Goal: Transaction & Acquisition: Purchase product/service

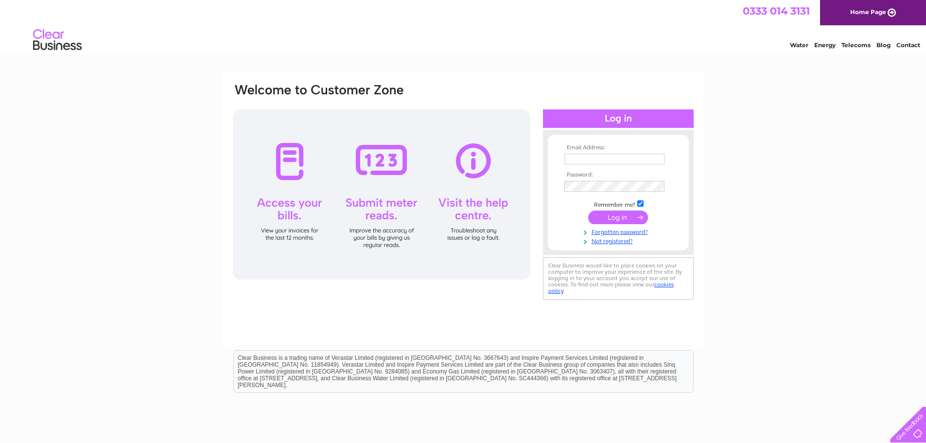
click at [635, 163] on input "text" at bounding box center [614, 159] width 100 height 11
type input "finance@khtlimited.com"
click at [628, 214] on input "submit" at bounding box center [618, 218] width 60 height 14
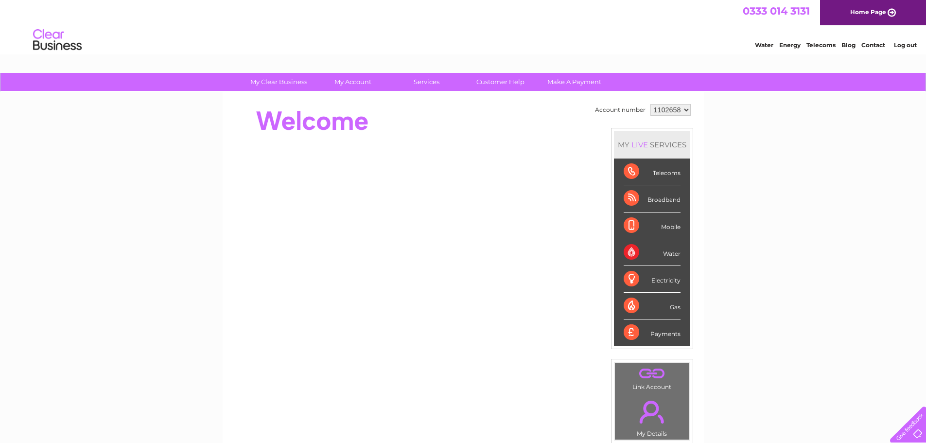
click at [678, 110] on select "1102658 1114494" at bounding box center [670, 110] width 40 height 12
select select "1114494"
click at [650, 104] on select "1102658 1114494" at bounding box center [670, 110] width 40 height 12
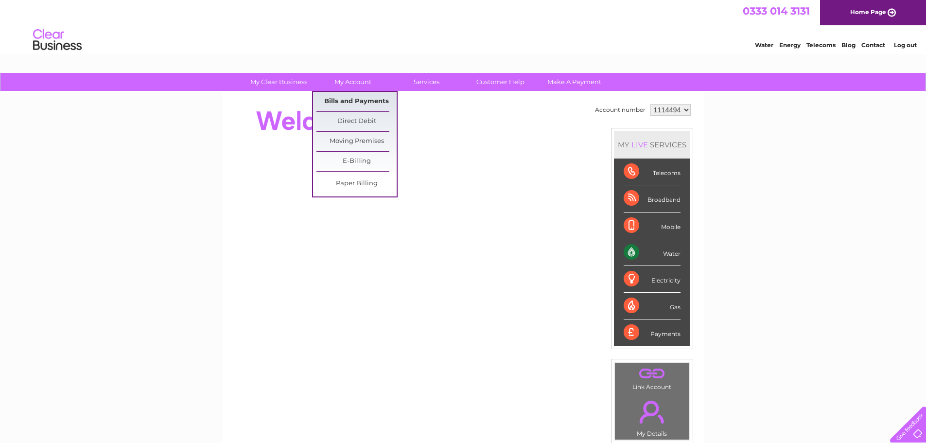
click at [356, 96] on link "Bills and Payments" at bounding box center [356, 101] width 80 height 19
click at [352, 101] on link "Bills and Payments" at bounding box center [356, 101] width 80 height 19
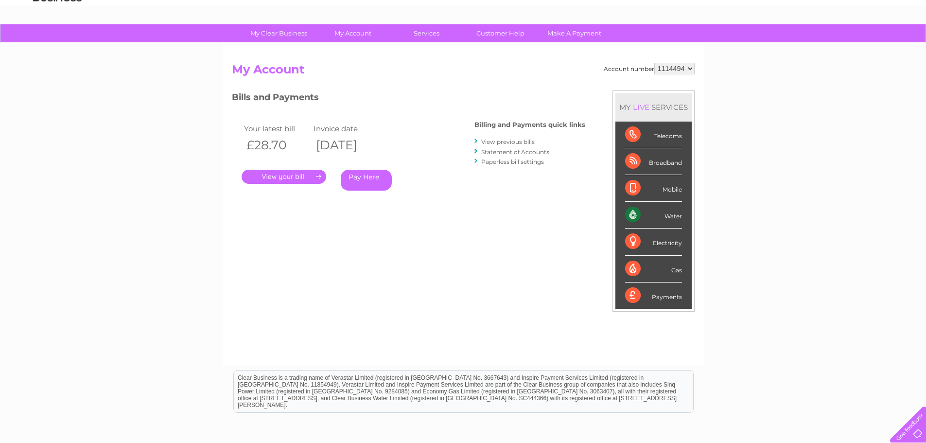
click at [487, 152] on link "Statement of Accounts" at bounding box center [515, 151] width 68 height 7
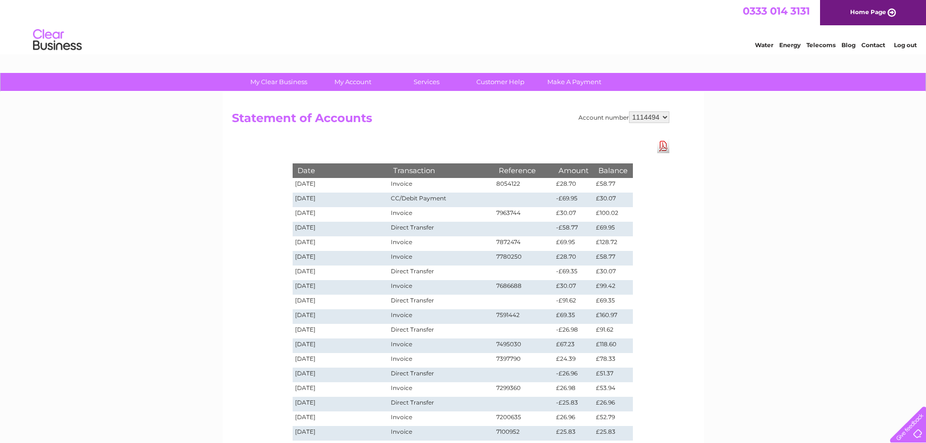
click at [619, 185] on td "£58.77" at bounding box center [613, 185] width 39 height 15
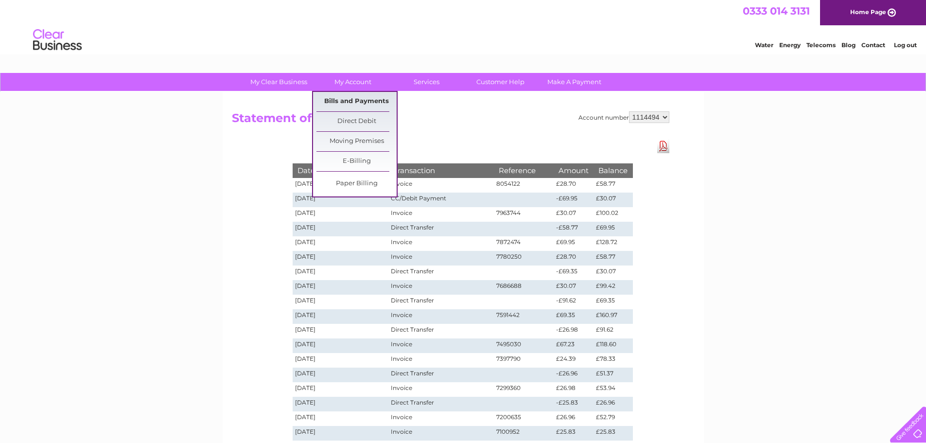
click at [342, 97] on link "Bills and Payments" at bounding box center [356, 101] width 80 height 19
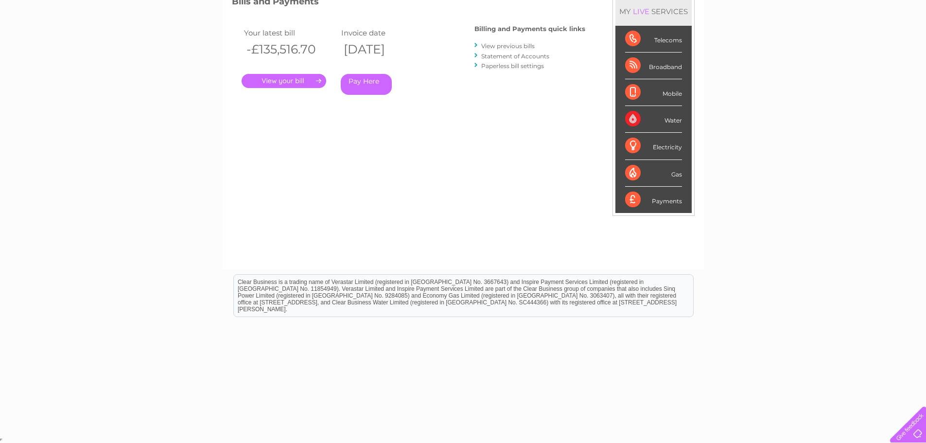
scroll to position [96, 0]
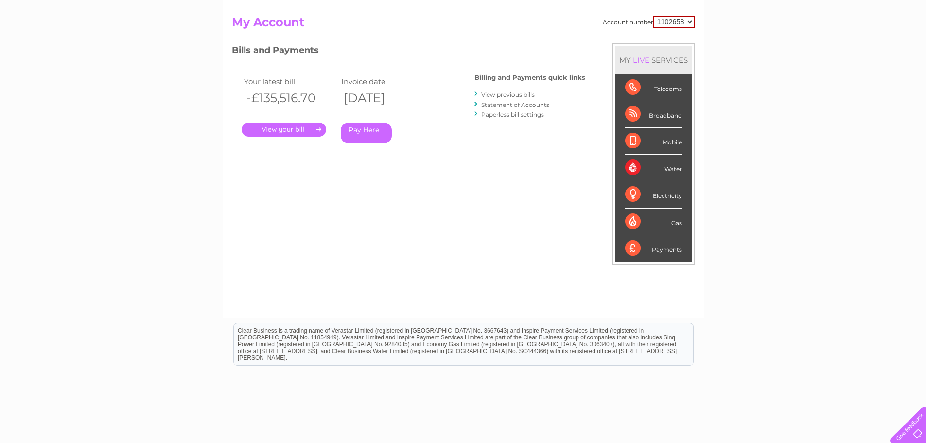
click at [360, 133] on link "Pay Here" at bounding box center [366, 133] width 51 height 21
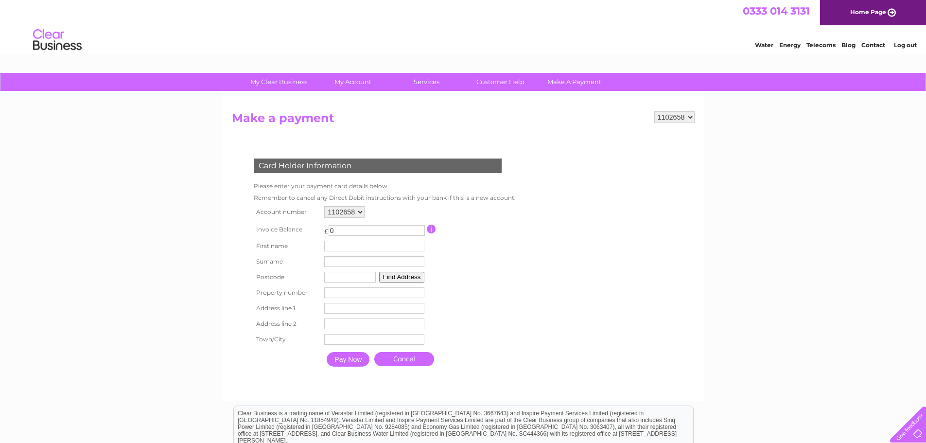
scroll to position [49, 0]
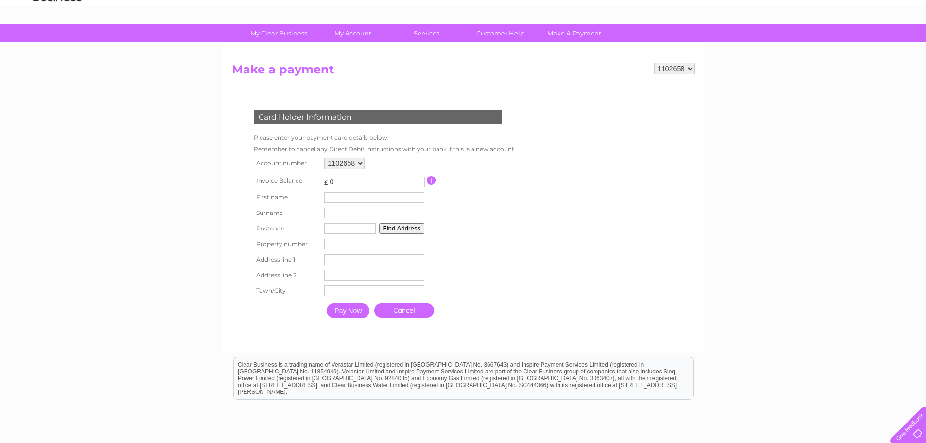
click at [352, 162] on select "1102658 1114494" at bounding box center [344, 164] width 40 height 12
click at [353, 166] on select "1102658 1114494" at bounding box center [344, 164] width 40 height 12
select select "1114494"
click at [324, 158] on select "1102658 1114494" at bounding box center [344, 164] width 40 height 12
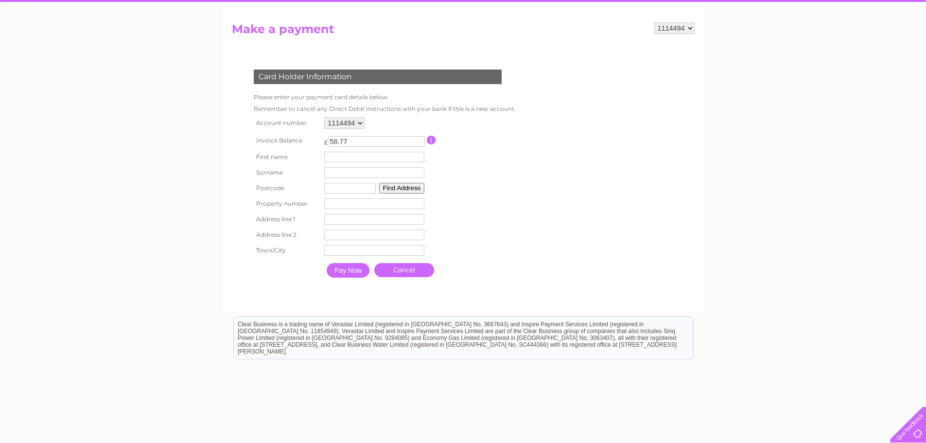
scroll to position [97, 0]
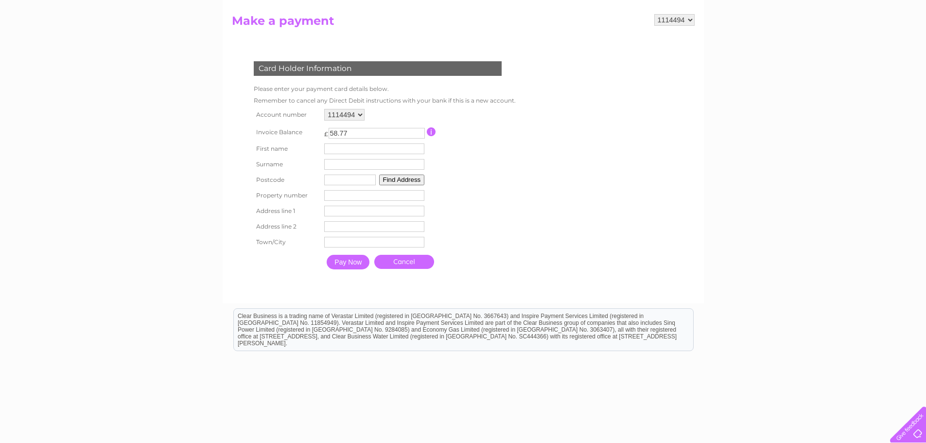
click at [342, 146] on input "text" at bounding box center [374, 148] width 100 height 11
type input "[PERSON_NAME]"
click at [349, 163] on input "text" at bounding box center [375, 165] width 100 height 11
type input "Duke"
click at [354, 181] on input "text" at bounding box center [351, 180] width 52 height 11
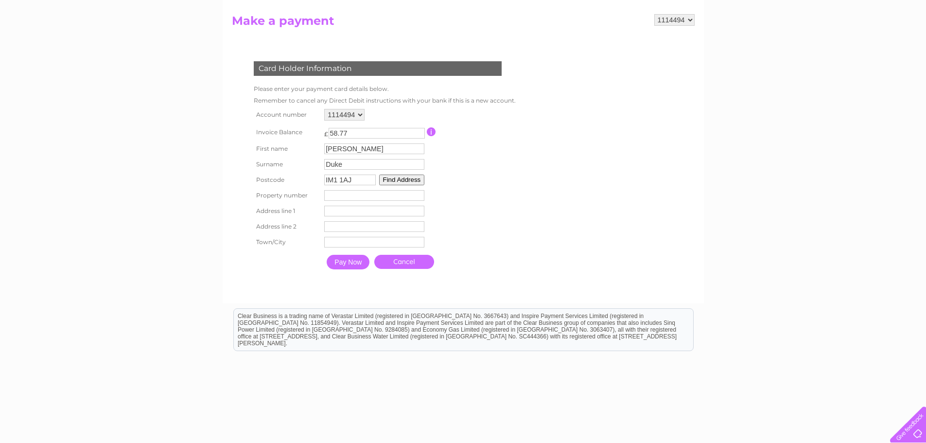
type input "IM1 1AJ"
click at [340, 193] on input "number" at bounding box center [374, 195] width 100 height 11
type input "3"
type input "33"
click at [417, 182] on button "Find Address" at bounding box center [402, 180] width 46 height 11
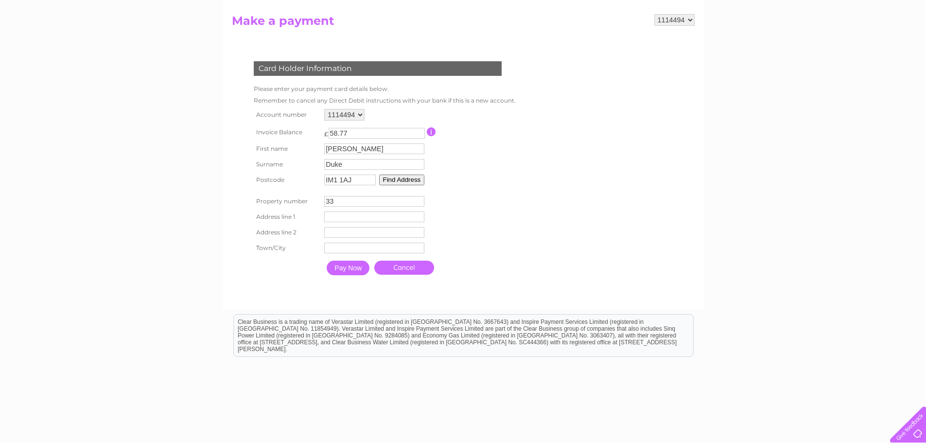
drag, startPoint x: 339, startPoint y: 201, endPoint x: 298, endPoint y: 205, distance: 41.0
click at [298, 205] on tr "Property number 33 Property Number" at bounding box center [382, 201] width 263 height 16
click at [415, 184] on button "Find Address" at bounding box center [402, 180] width 46 height 11
click at [419, 205] on input "-1" at bounding box center [374, 201] width 100 height 11
click at [419, 205] on input "-2" at bounding box center [374, 201] width 100 height 11
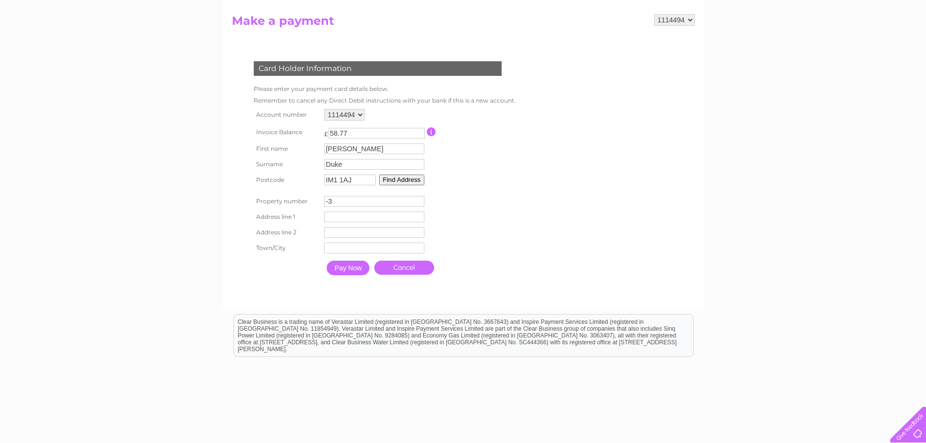
click at [419, 205] on input "-3" at bounding box center [374, 201] width 100 height 11
click at [421, 200] on input "-2" at bounding box center [374, 201] width 100 height 11
click at [421, 200] on input "-1" at bounding box center [374, 201] width 100 height 11
click at [421, 200] on input "0" at bounding box center [374, 201] width 100 height 11
click at [421, 200] on input "1" at bounding box center [374, 201] width 100 height 11
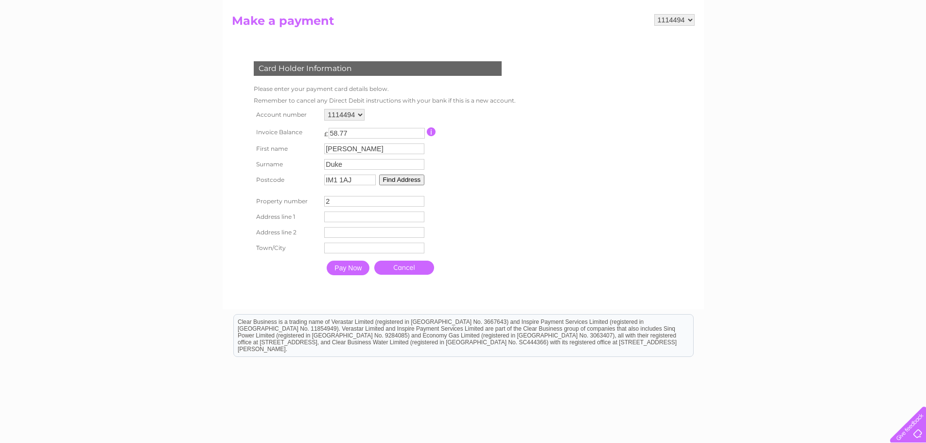
click at [421, 200] on input "2" at bounding box center [374, 201] width 100 height 11
type input "3"
click at [421, 200] on input "3" at bounding box center [374, 201] width 100 height 11
click at [365, 213] on input "text" at bounding box center [375, 217] width 101 height 12
drag, startPoint x: 380, startPoint y: 201, endPoint x: 306, endPoint y: 200, distance: 73.9
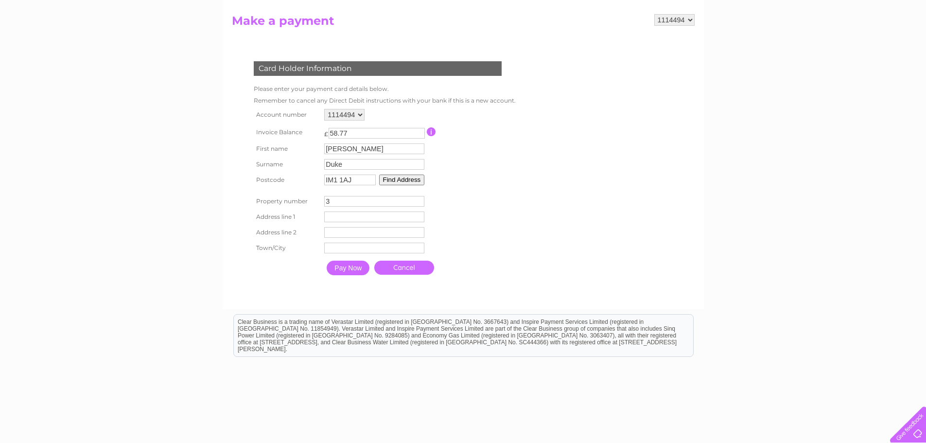
click at [306, 200] on tr "Property number 3 Property Number" at bounding box center [382, 201] width 263 height 16
click at [358, 212] on input "text" at bounding box center [374, 216] width 100 height 11
type input "3a [PERSON_NAME] House"
click at [352, 232] on input "text" at bounding box center [375, 233] width 100 height 11
type input "[STREET_ADDRESS]"
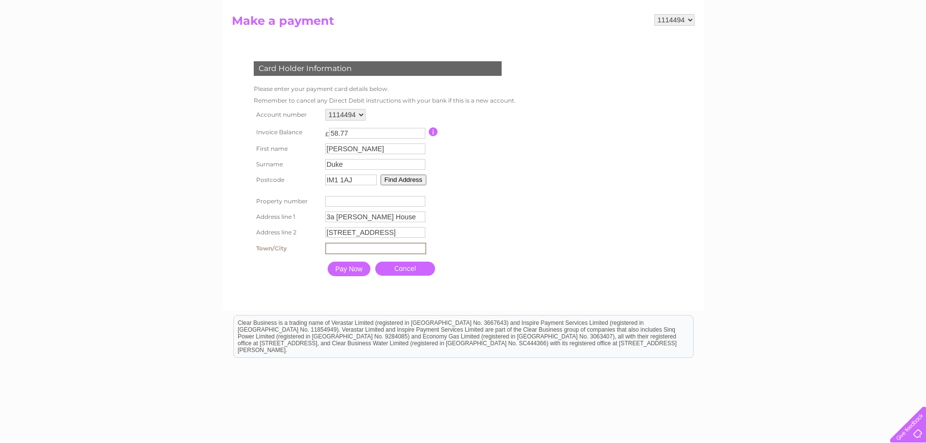
click at [343, 249] on input "text" at bounding box center [375, 249] width 101 height 12
type input "[PERSON_NAME]"
click at [359, 267] on input "Pay Now" at bounding box center [348, 268] width 43 height 15
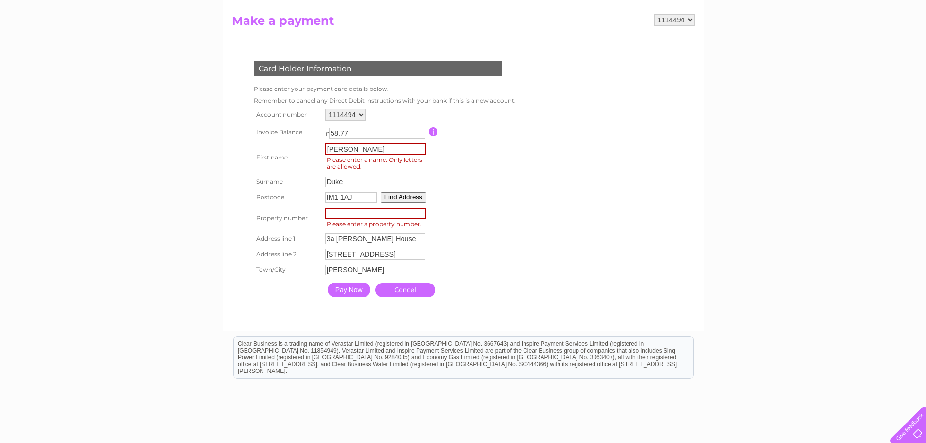
click at [355, 212] on input "number" at bounding box center [375, 214] width 101 height 12
type input "3"
click at [389, 148] on input "[PERSON_NAME]" at bounding box center [375, 149] width 101 height 12
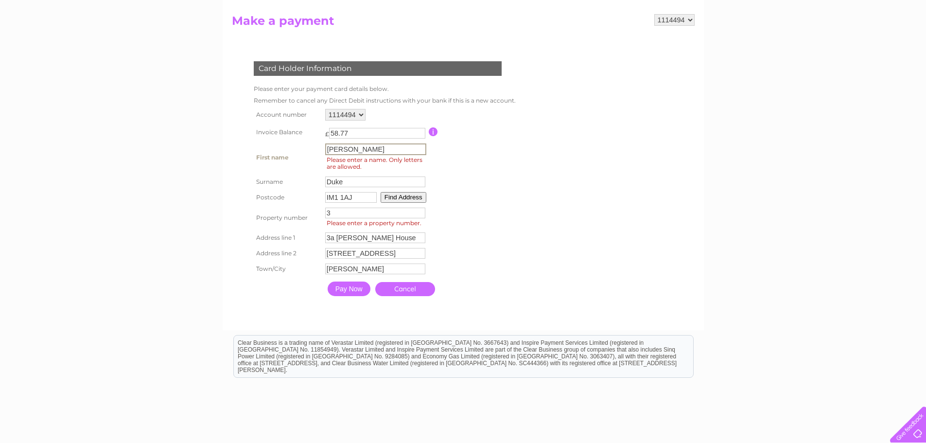
drag, startPoint x: 381, startPoint y: 147, endPoint x: 367, endPoint y: 148, distance: 14.1
click at [367, 148] on input "[PERSON_NAME]" at bounding box center [375, 149] width 101 height 12
type input "[PERSON_NAME]"
click at [554, 188] on form "1102658 1114494 Make a payment Card Holder Information Please enter your paymen…" at bounding box center [463, 167] width 463 height 306
drag, startPoint x: 335, startPoint y: 237, endPoint x: 280, endPoint y: 236, distance: 55.4
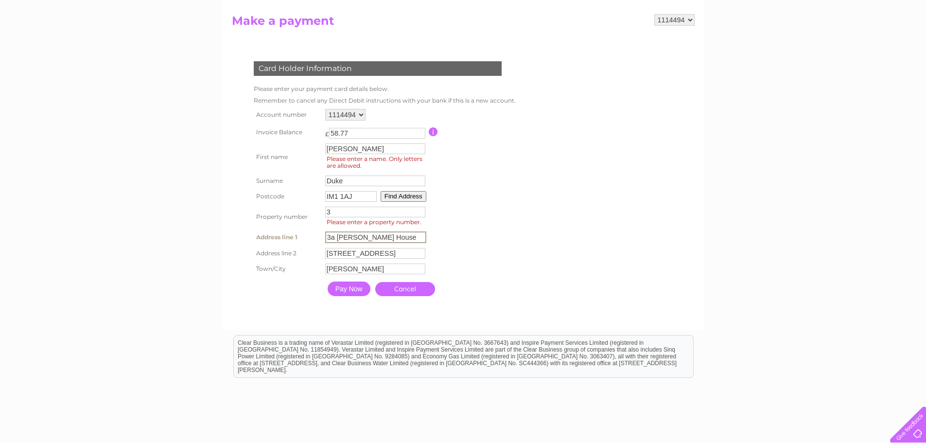
click at [280, 236] on tr "Address line 1 3a [PERSON_NAME][GEOGRAPHIC_DATA] Address Line One" at bounding box center [383, 237] width 265 height 17
click at [337, 239] on input "3a [PERSON_NAME] House" at bounding box center [375, 237] width 101 height 12
type input "[PERSON_NAME] House"
click at [349, 288] on input "Pay Now" at bounding box center [349, 288] width 43 height 15
